Goal: Transaction & Acquisition: Purchase product/service

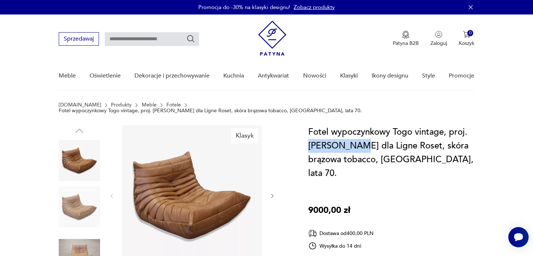
drag, startPoint x: 308, startPoint y: 140, endPoint x: 355, endPoint y: 141, distance: 46.8
click at [356, 141] on h1 "Fotel wypoczynkowy Togo vintage, proj. M. Ducaroy dla Ligne Roset, skóra brązow…" at bounding box center [391, 152] width 166 height 55
copy h1 "M. Ducaroy"
click at [164, 39] on input "text" at bounding box center [152, 39] width 94 height 14
paste input "**********"
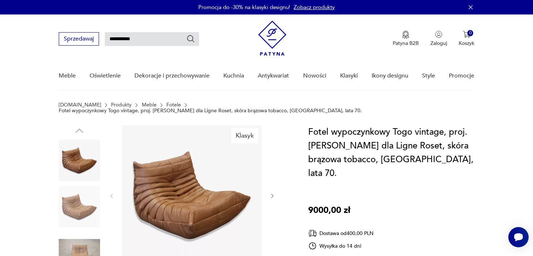
type input "**********"
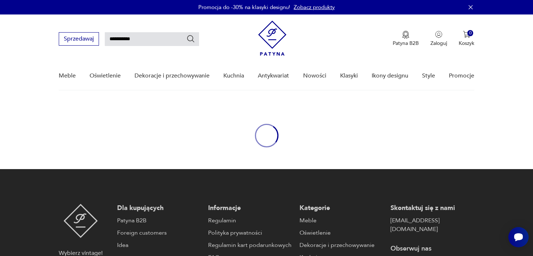
type input "**********"
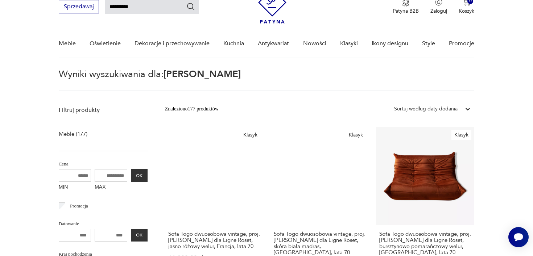
scroll to position [17, 0]
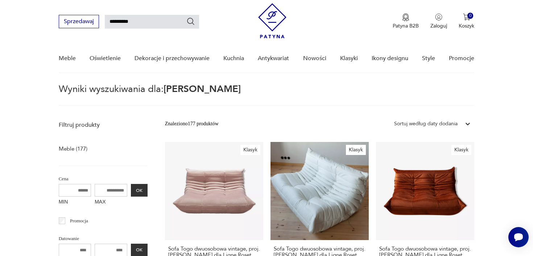
click at [436, 122] on div "Sortuj według daty dodania" at bounding box center [425, 124] width 63 height 8
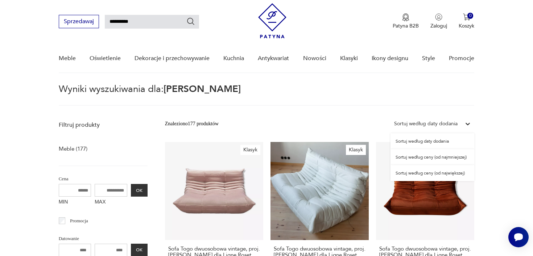
click at [435, 172] on div "Sortuj według ceny (od największej)" at bounding box center [432, 173] width 84 height 16
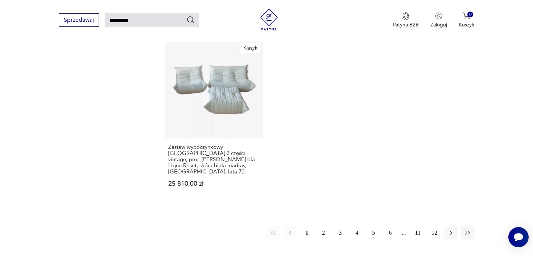
scroll to position [1011, 0]
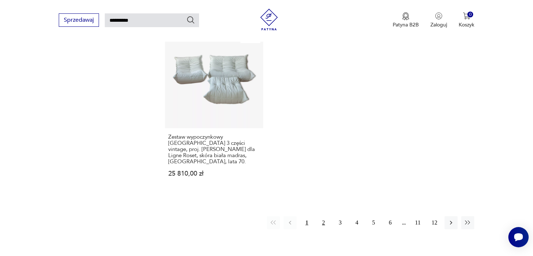
click at [323, 216] on button "2" at bounding box center [323, 222] width 13 height 13
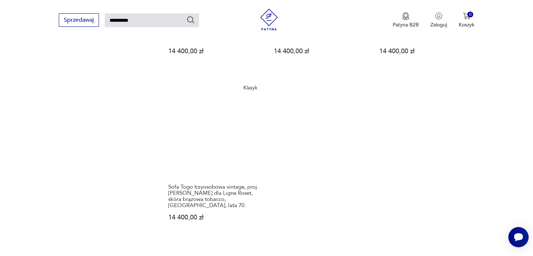
scroll to position [931, 0]
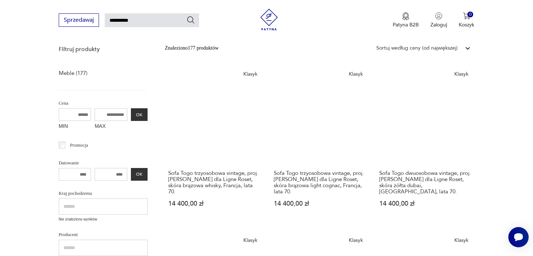
scroll to position [94, 0]
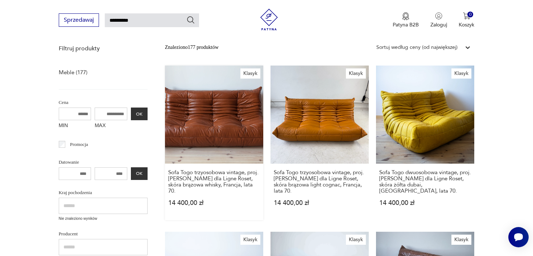
click at [248, 131] on link "Klasyk Sofa Togo trzyosobowa vintage, proj. M. Ducaroy dla Ligne Roset, skóra b…" at bounding box center [214, 143] width 98 height 155
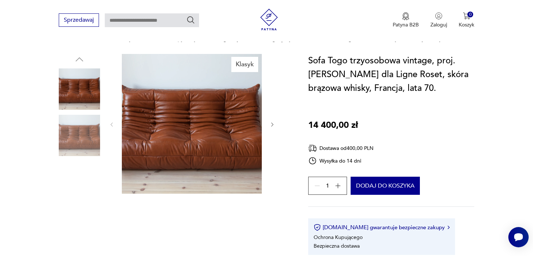
scroll to position [70, 0]
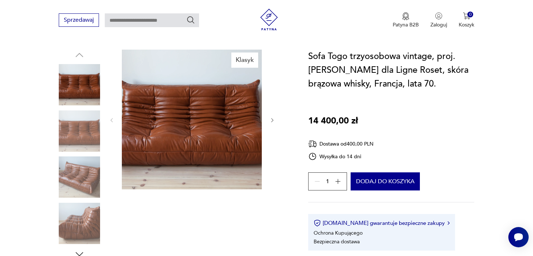
click at [86, 229] on img at bounding box center [79, 223] width 41 height 41
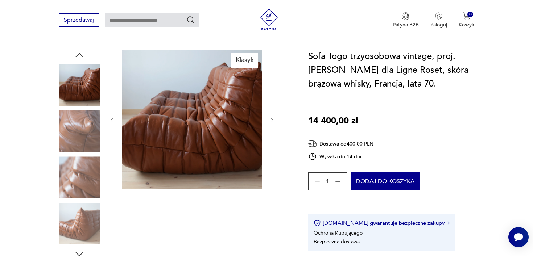
click at [377, 191] on div "Sofa Togo trzyosobowa vintage, proj. M. Ducaroy dla Ligne Roset, skóra brązowa …" at bounding box center [391, 150] width 166 height 201
click at [375, 183] on button "Dodaj do koszyka" at bounding box center [384, 182] width 69 height 18
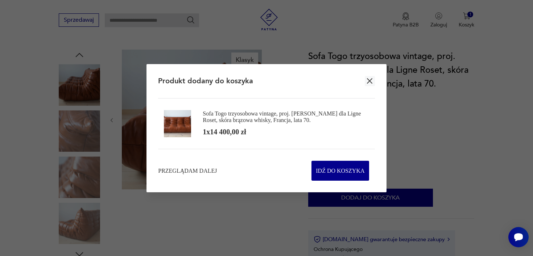
click at [370, 75] on div "Produkt dodany do koszyka" at bounding box center [266, 81] width 217 height 34
click at [372, 80] on icon "button" at bounding box center [369, 80] width 9 height 9
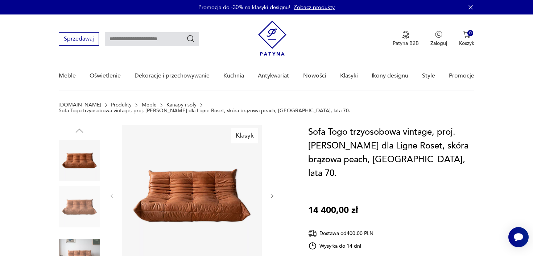
click at [72, 242] on img at bounding box center [79, 252] width 41 height 41
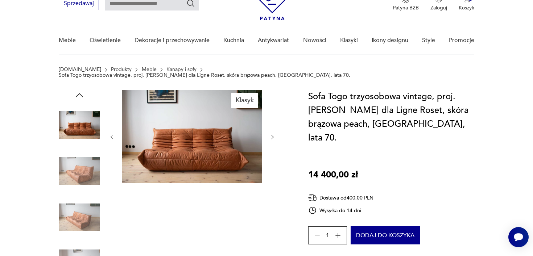
scroll to position [36, 0]
click at [78, 207] on img at bounding box center [79, 216] width 41 height 41
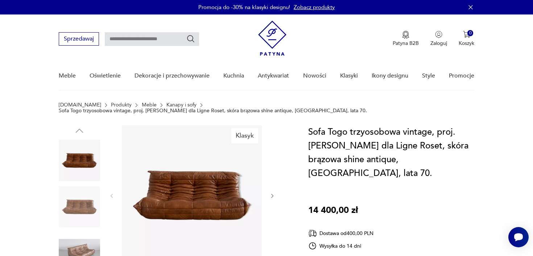
scroll to position [77, 0]
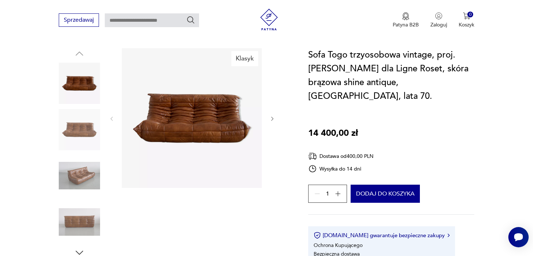
click at [85, 174] on img at bounding box center [79, 175] width 41 height 41
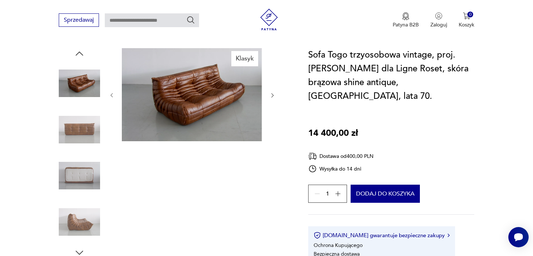
click at [79, 208] on img at bounding box center [79, 222] width 41 height 41
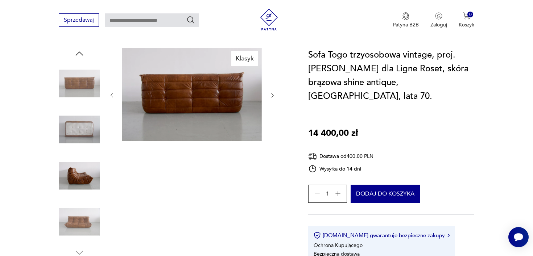
click at [79, 213] on img at bounding box center [79, 222] width 41 height 41
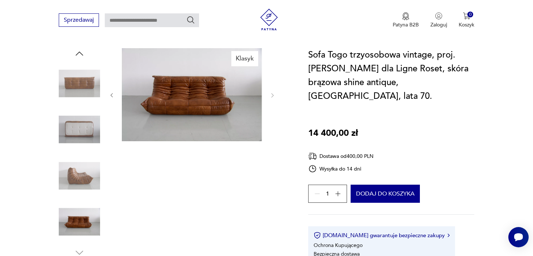
click at [205, 102] on img at bounding box center [192, 94] width 140 height 93
